Goal: Task Accomplishment & Management: Use online tool/utility

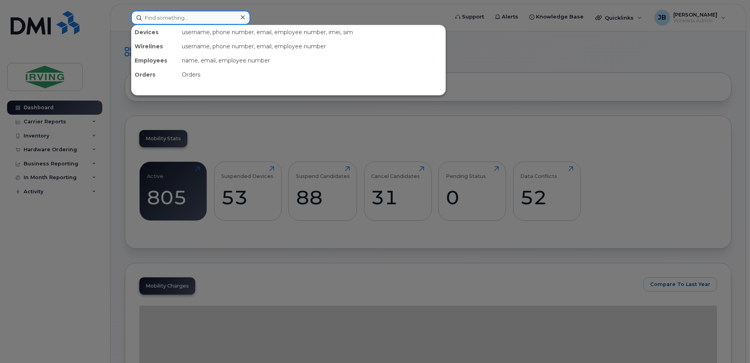
click at [159, 18] on input at bounding box center [190, 18] width 119 height 14
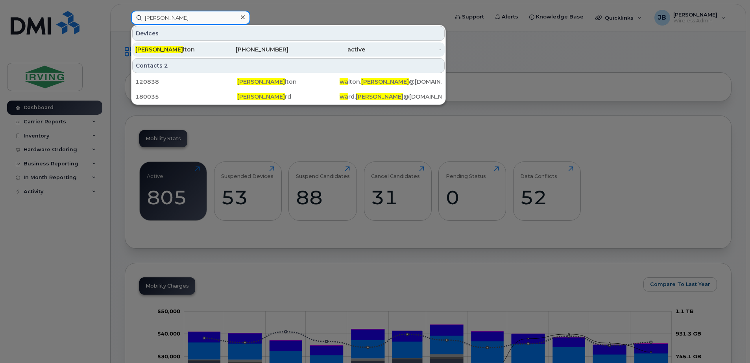
type input "[PERSON_NAME]"
click at [155, 50] on span "[PERSON_NAME]" at bounding box center [159, 49] width 48 height 7
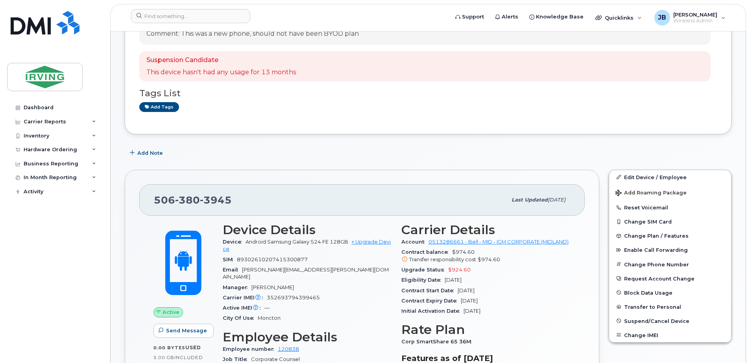
scroll to position [118, 0]
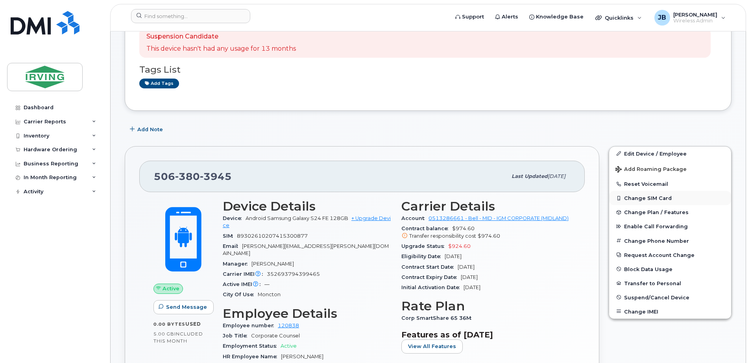
click at [644, 197] on button "Change SIM Card" at bounding box center [670, 198] width 122 height 14
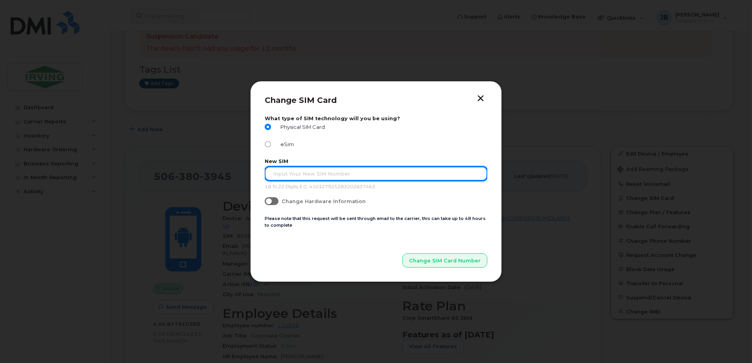
click at [293, 174] on input "text" at bounding box center [376, 174] width 223 height 14
paste input "89302610206423785327"
type input "89302610206423785327"
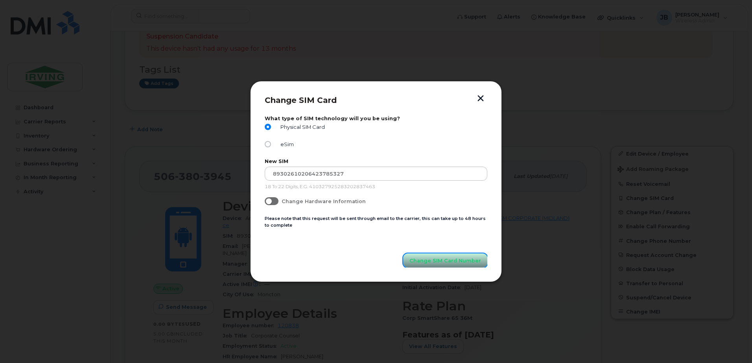
click at [448, 263] on span "Change SIM Card Number" at bounding box center [446, 260] width 72 height 7
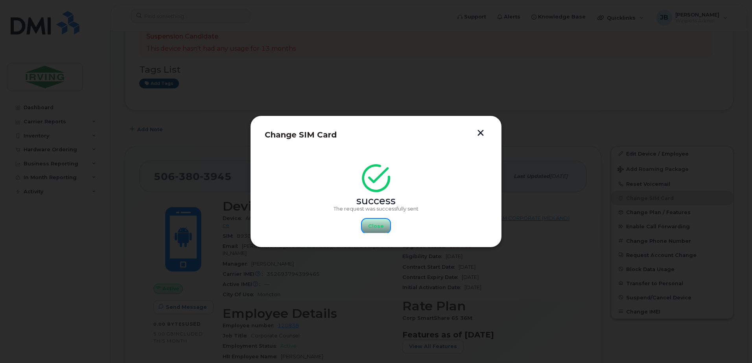
click at [378, 225] on span "Close" at bounding box center [376, 226] width 16 height 7
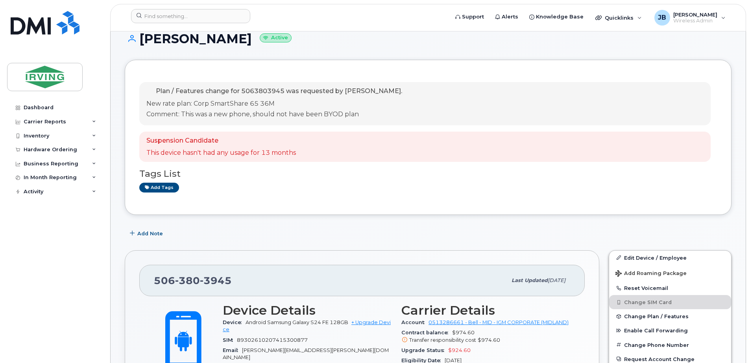
scroll to position [0, 0]
